Goal: Information Seeking & Learning: Learn about a topic

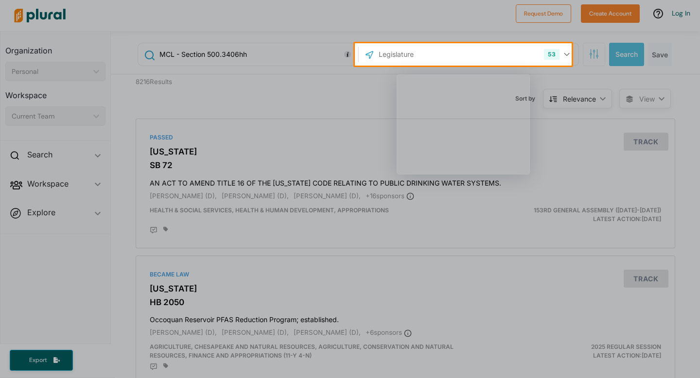
click at [342, 54] on div "Product tour overlay" at bounding box center [350, 189] width 700 height 378
click at [204, 55] on div "Product tour overlay" at bounding box center [350, 189] width 700 height 378
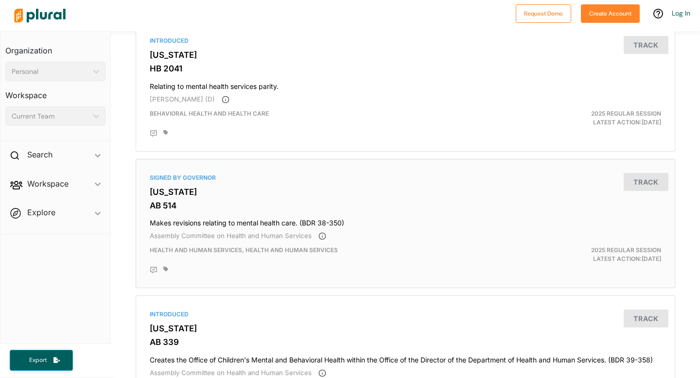
scroll to position [3285, 0]
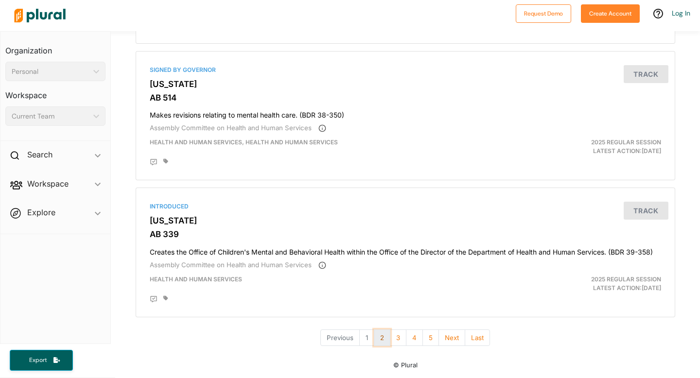
click at [384, 335] on button "2" at bounding box center [382, 338] width 17 height 17
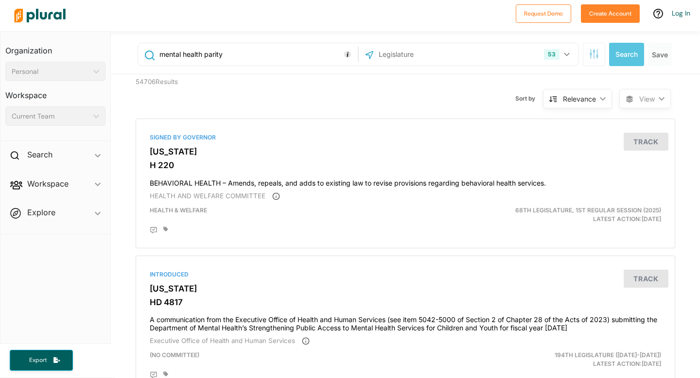
click at [488, 59] on div "53 US Congress [US_STATE] [US_STATE] [US_STATE] [US_STATE] [US_STATE] [US_STATE…" at bounding box center [468, 54] width 215 height 18
click at [448, 55] on input "text" at bounding box center [430, 54] width 104 height 18
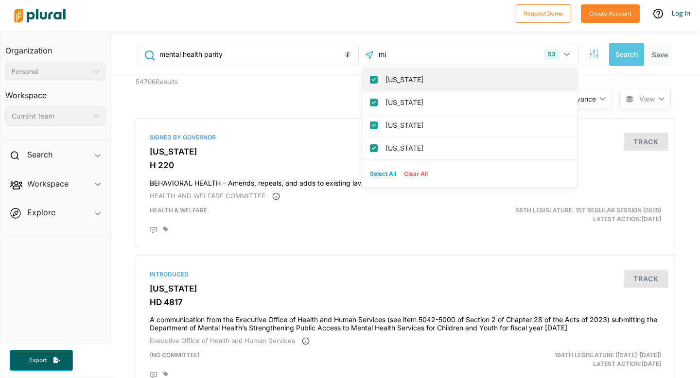
type input "mi"
click at [430, 81] on label "[US_STATE]" at bounding box center [476, 79] width 182 height 15
click at [378, 81] on input "[US_STATE]" at bounding box center [374, 80] width 8 height 8
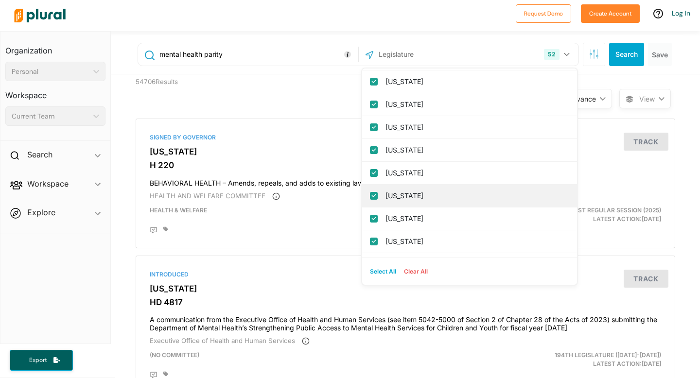
scroll to position [469, 0]
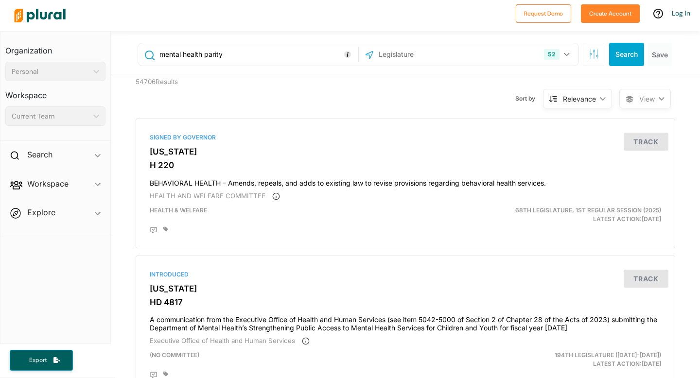
click at [406, 57] on input "text" at bounding box center [430, 54] width 104 height 18
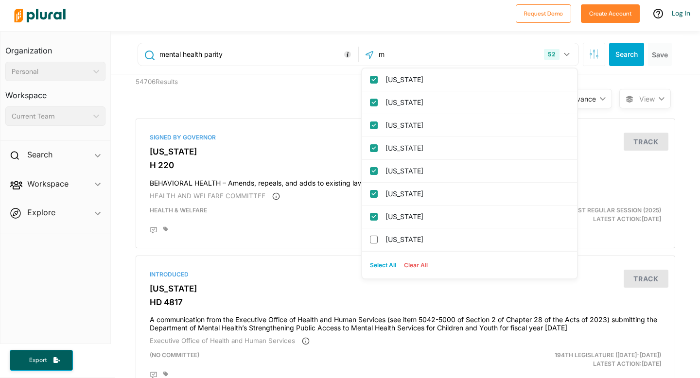
scroll to position [0, 0]
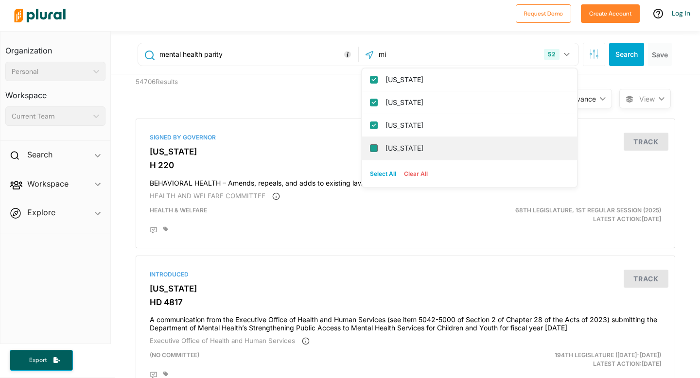
type input "mi"
click at [370, 148] on input "[US_STATE]" at bounding box center [374, 148] width 8 height 8
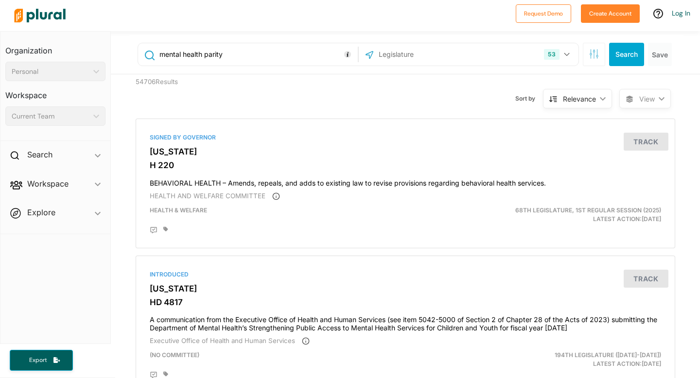
click at [392, 58] on input "text" at bounding box center [430, 54] width 104 height 18
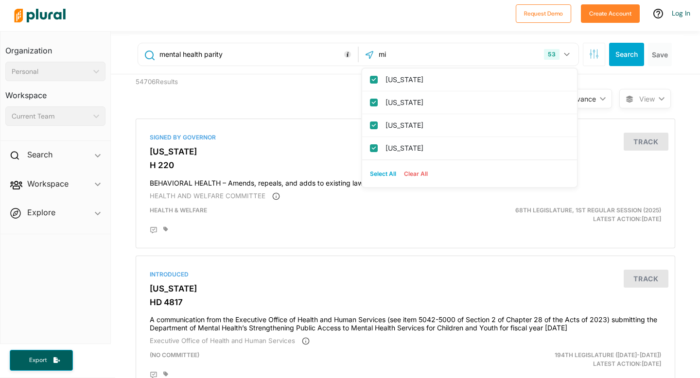
type input "mi"
click at [412, 171] on button "Clear All" at bounding box center [416, 174] width 32 height 15
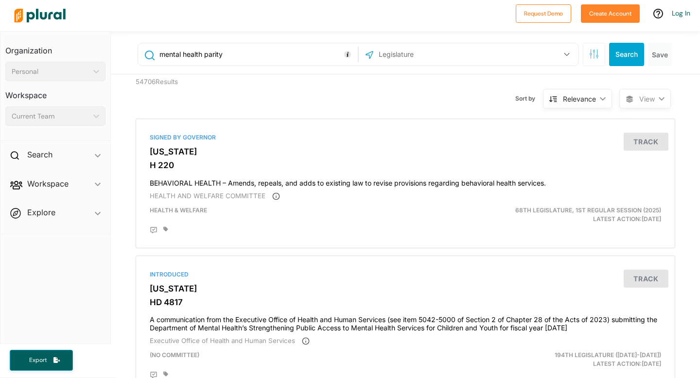
click at [412, 59] on input "text" at bounding box center [430, 54] width 104 height 18
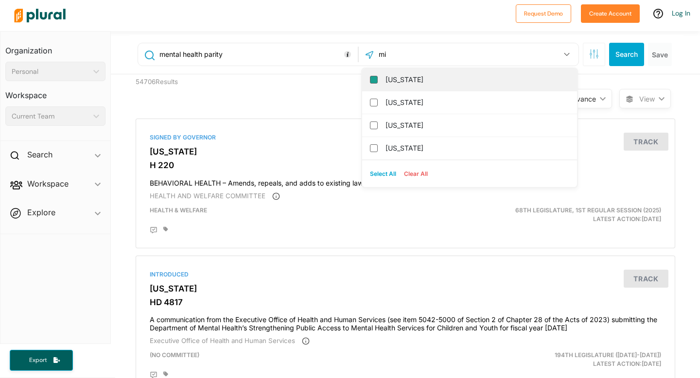
type input "mi"
click at [370, 77] on input "[US_STATE]" at bounding box center [374, 80] width 8 height 8
checkbox input "true"
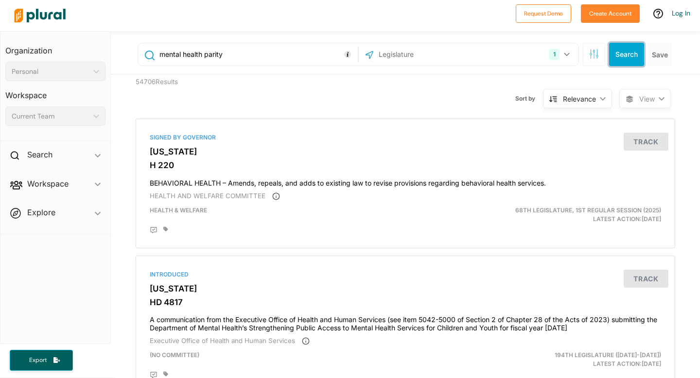
click at [627, 52] on button "Search" at bounding box center [626, 54] width 35 height 23
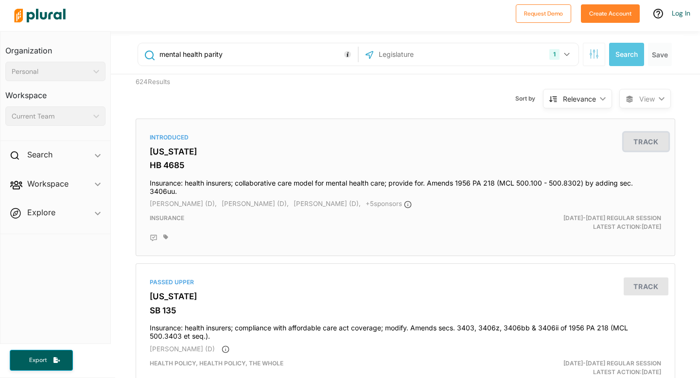
click at [644, 147] on button "Track" at bounding box center [646, 142] width 45 height 18
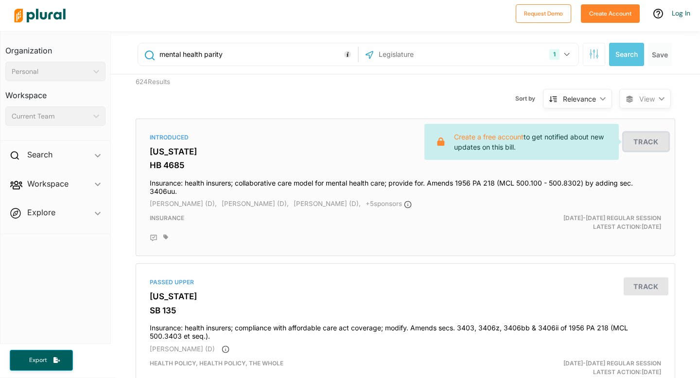
click at [637, 146] on button "Track" at bounding box center [646, 142] width 45 height 18
click at [618, 213] on div "Introduced [US_STATE] HB 4685 Insurance: health insurers; collaborative care mo…" at bounding box center [405, 187] width 531 height 129
